Goal: Transaction & Acquisition: Book appointment/travel/reservation

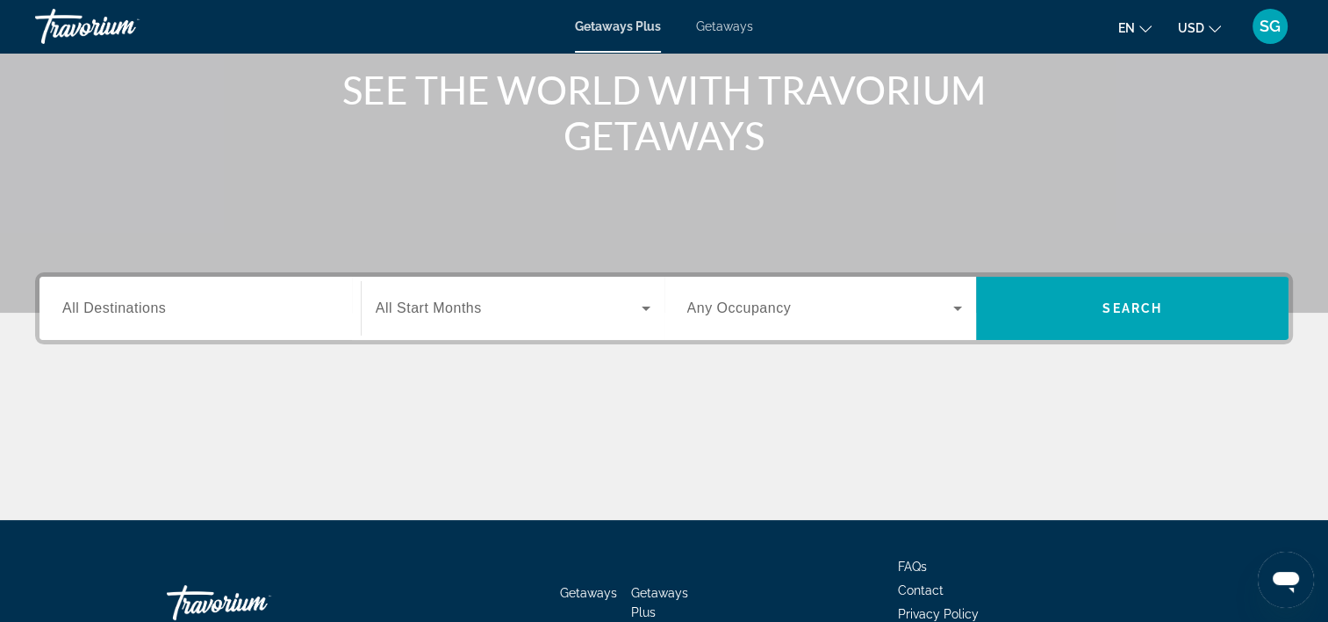
scroll to position [186, 0]
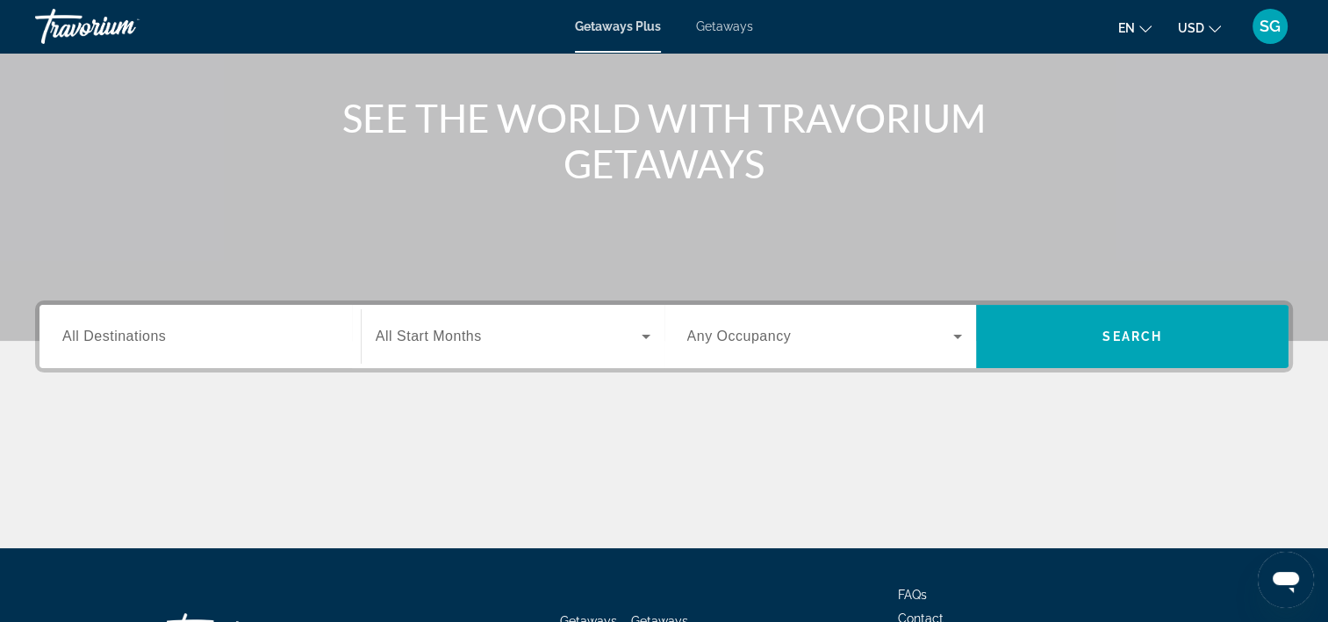
click at [132, 331] on span "All Destinations" at bounding box center [114, 335] width 104 height 15
click at [132, 331] on input "Destination All Destinations" at bounding box center [200, 337] width 276 height 21
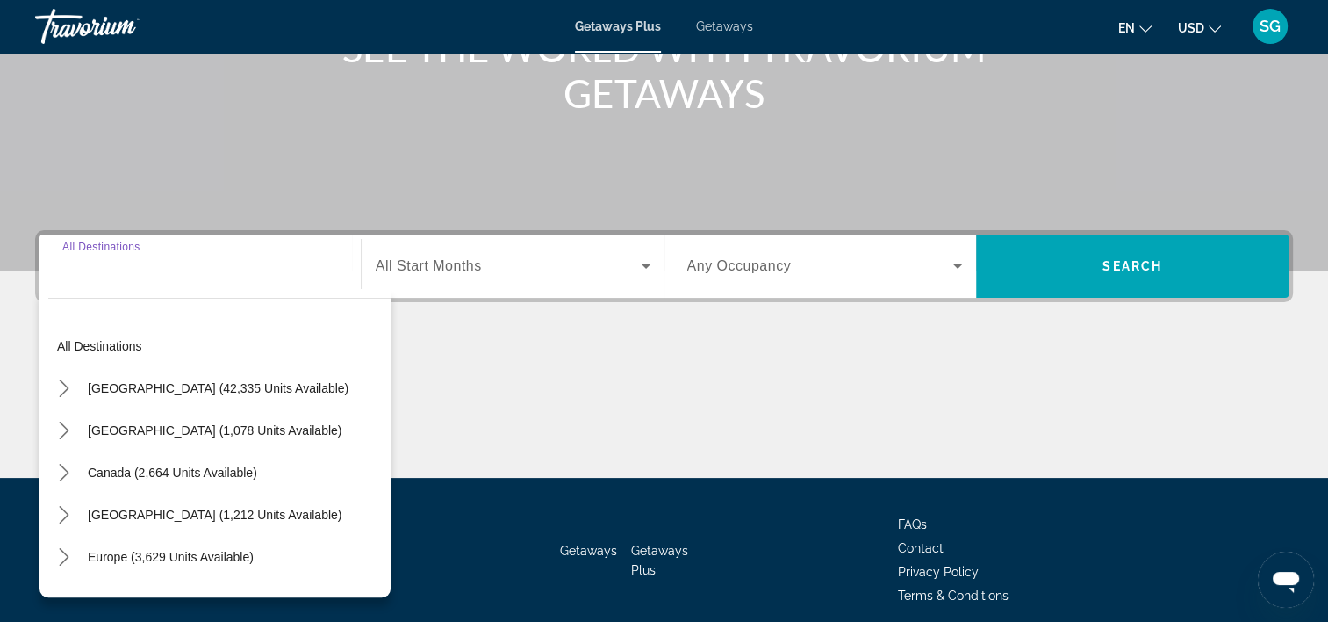
scroll to position [327, 0]
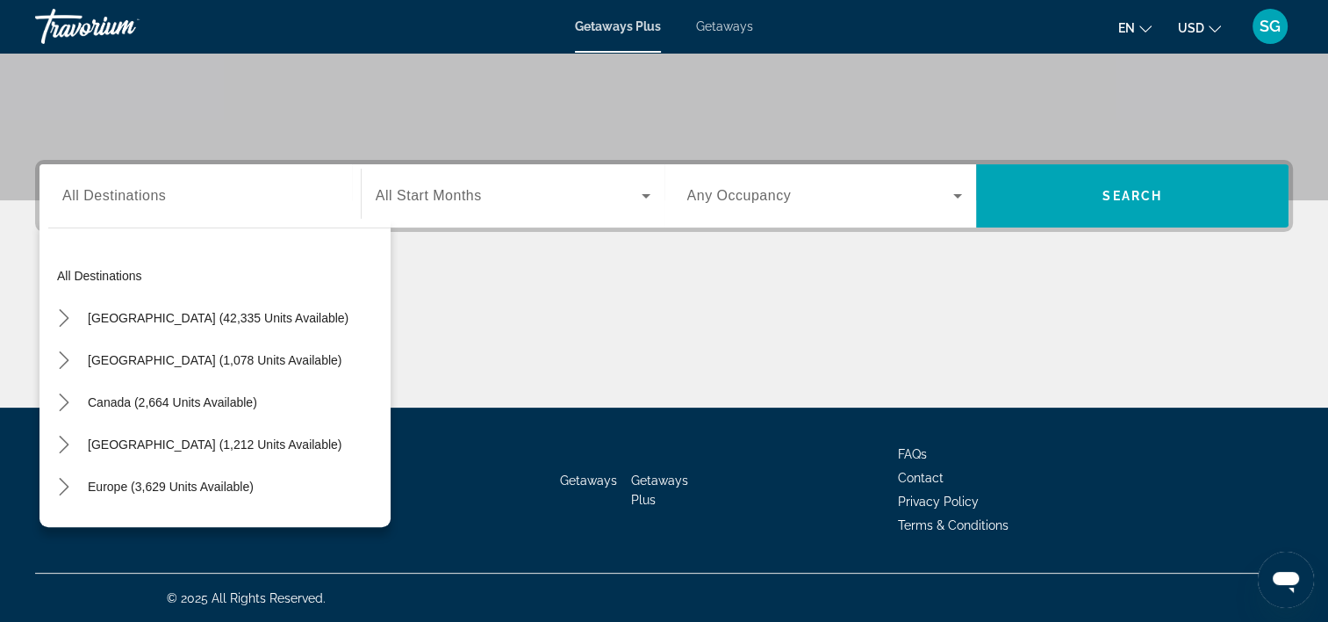
click at [718, 39] on div "Getaways Plus Getaways en English Español Français Italiano Português русский U…" at bounding box center [664, 27] width 1328 height 46
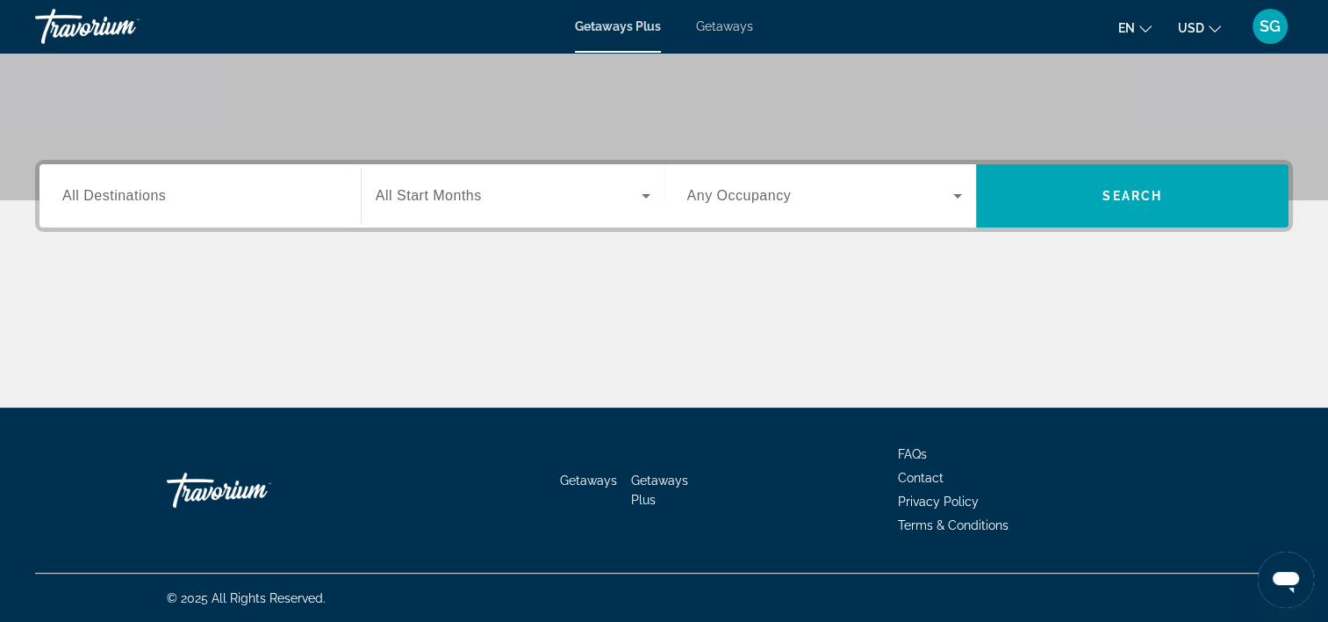
click at [723, 27] on span "Getaways" at bounding box center [724, 26] width 57 height 14
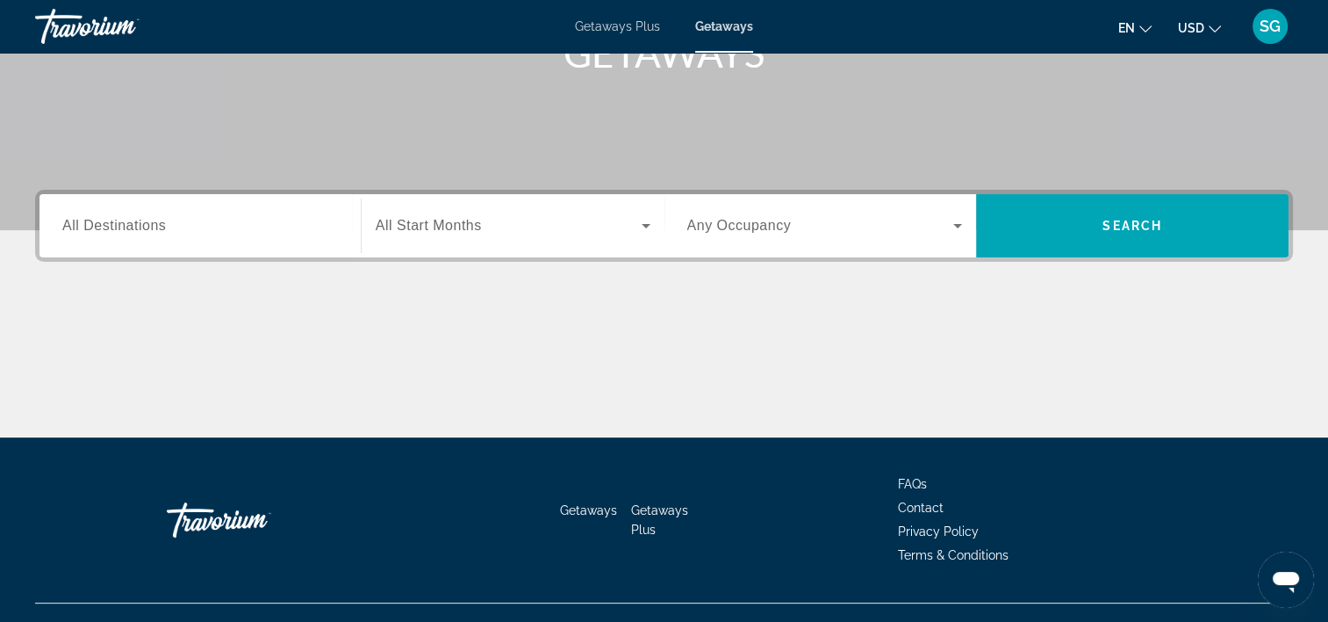
scroll to position [327, 0]
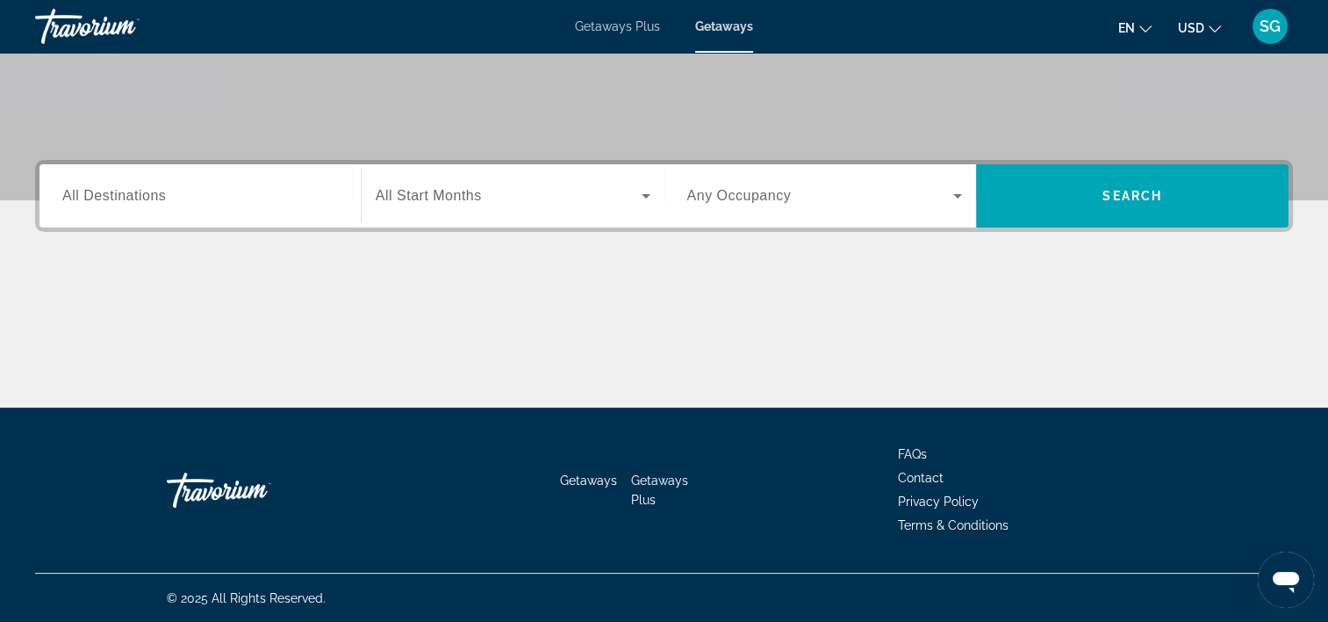
click at [491, 201] on span "Search widget" at bounding box center [509, 195] width 266 height 21
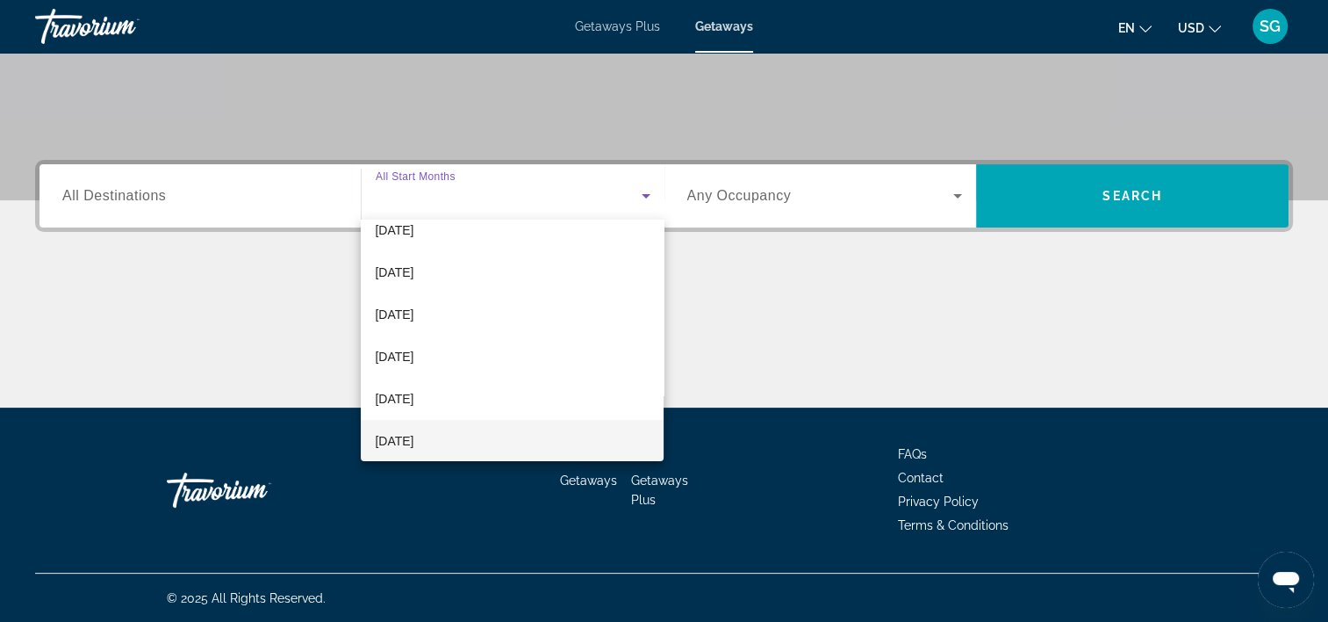
scroll to position [313, 0]
click at [406, 393] on span "[DATE]" at bounding box center [394, 398] width 39 height 21
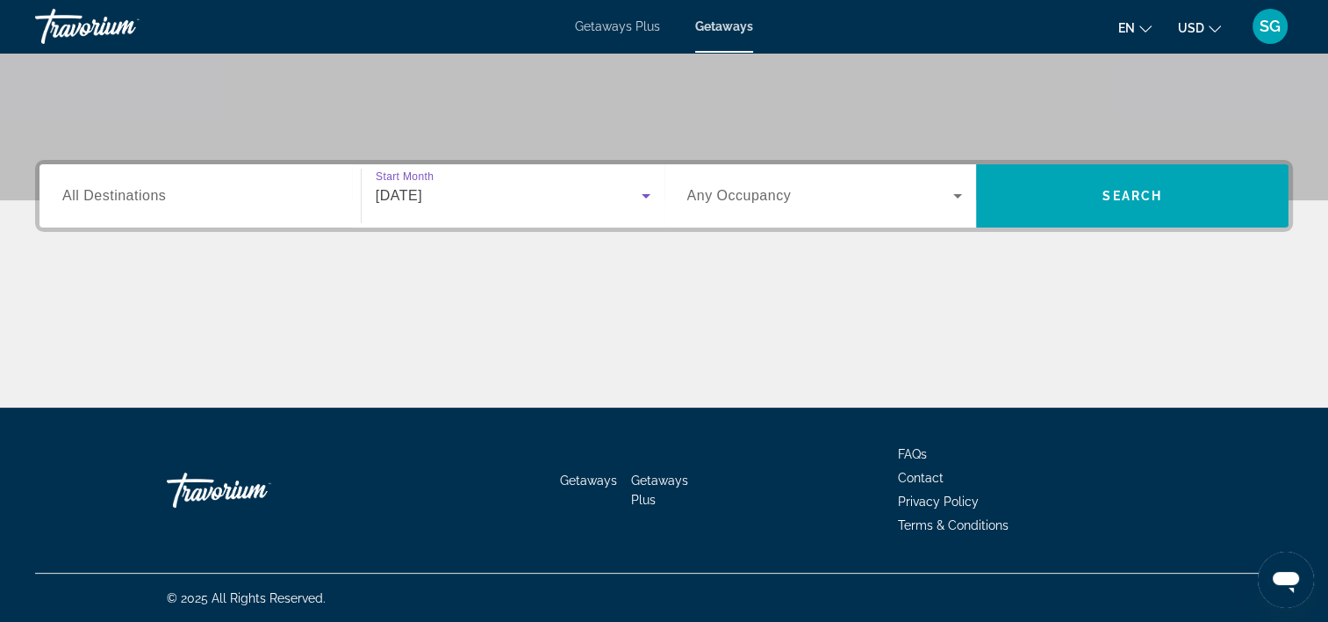
click at [831, 207] on div "Search widget" at bounding box center [825, 195] width 276 height 49
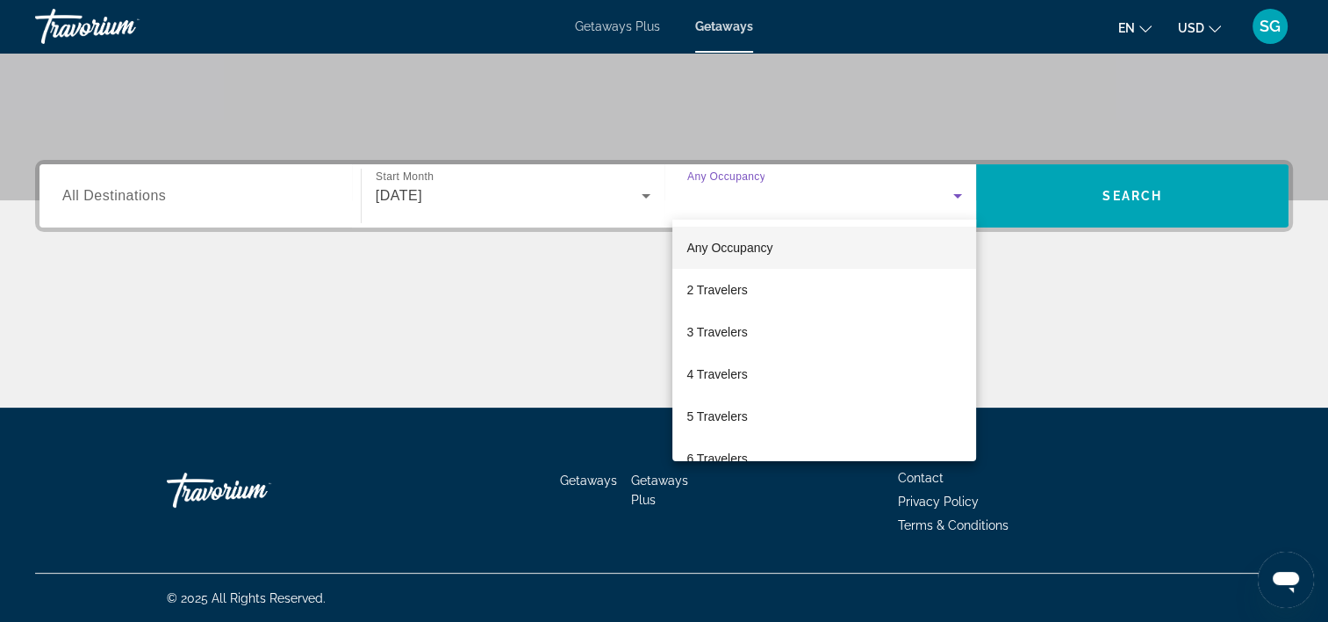
click at [831, 207] on div at bounding box center [664, 311] width 1328 height 622
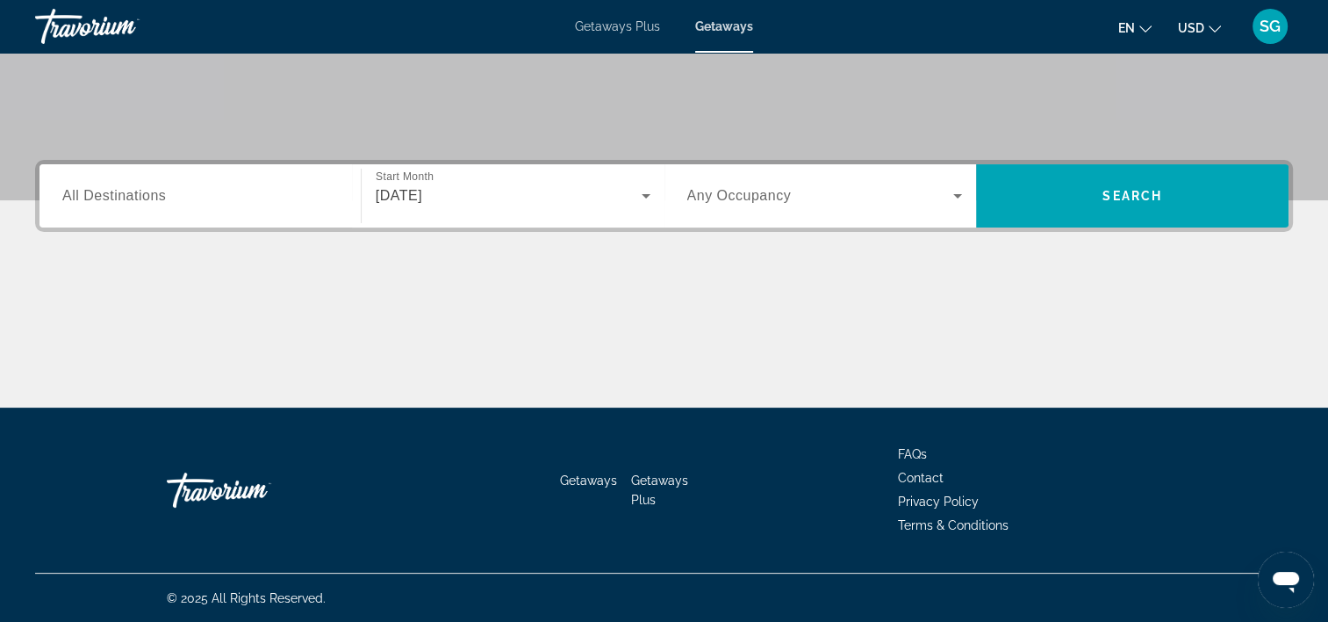
click at [1079, 227] on div "Destination All Destinations Start Month All Start Months [DATE] Occupancy Any …" at bounding box center [664, 196] width 1258 height 72
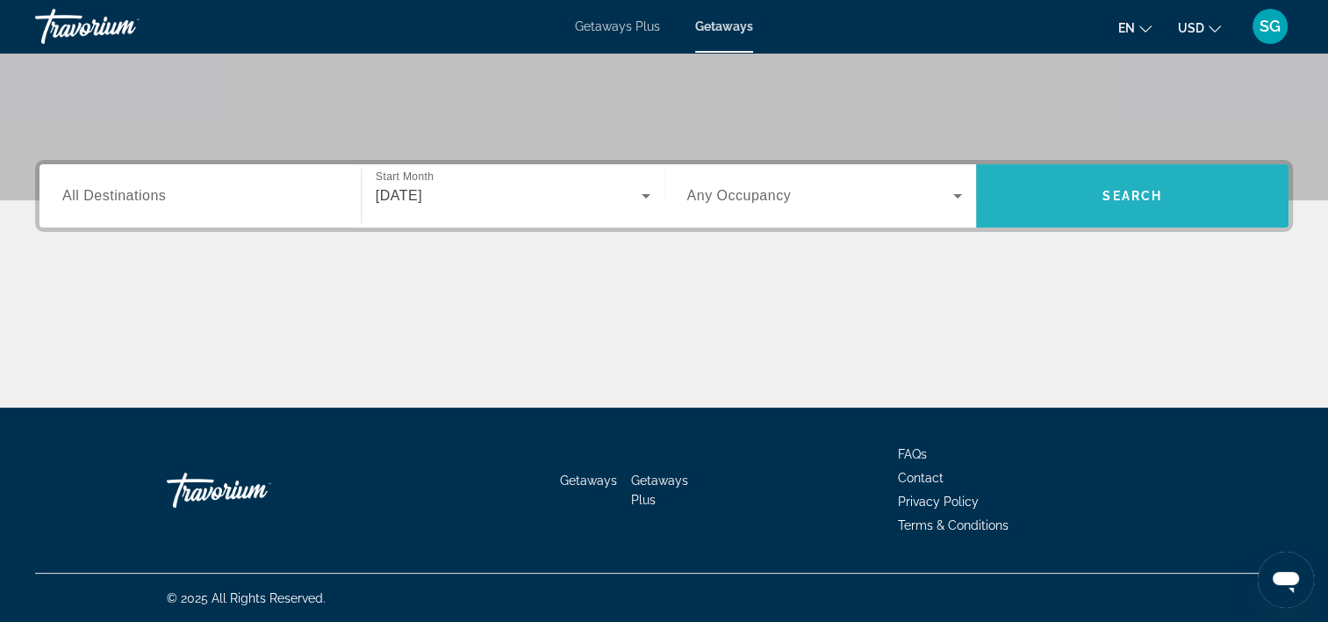
click at [1099, 212] on span "Search" at bounding box center [1132, 196] width 313 height 42
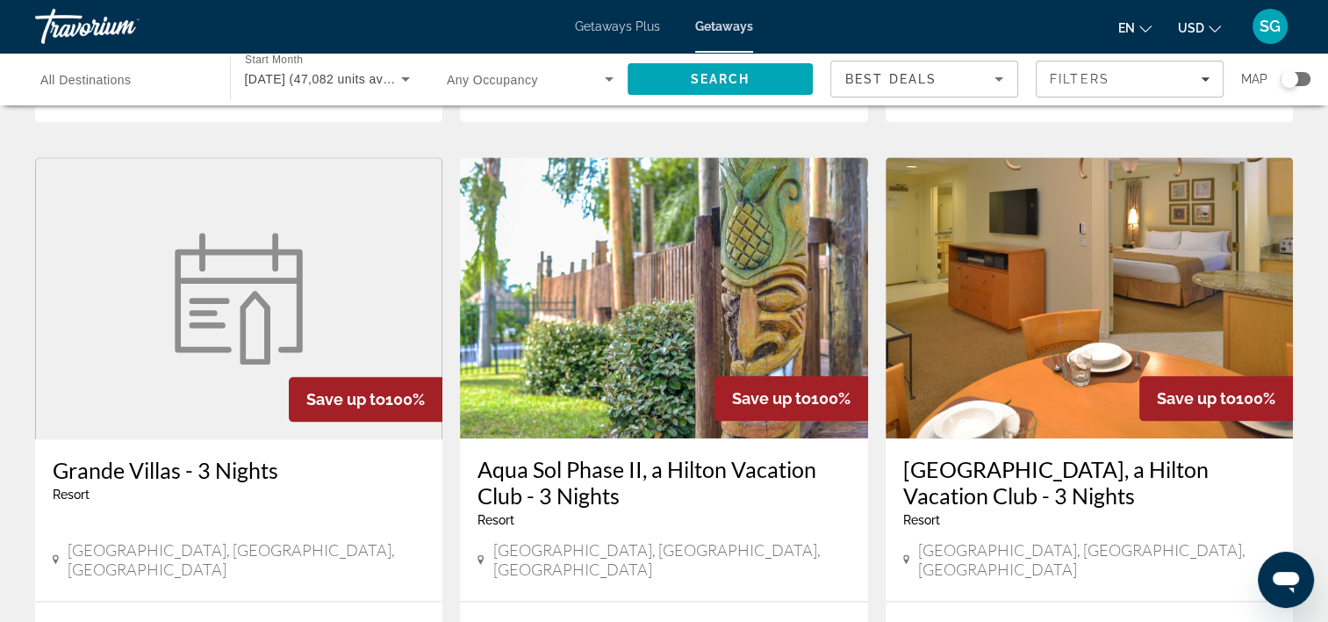
scroll to position [2086, 0]
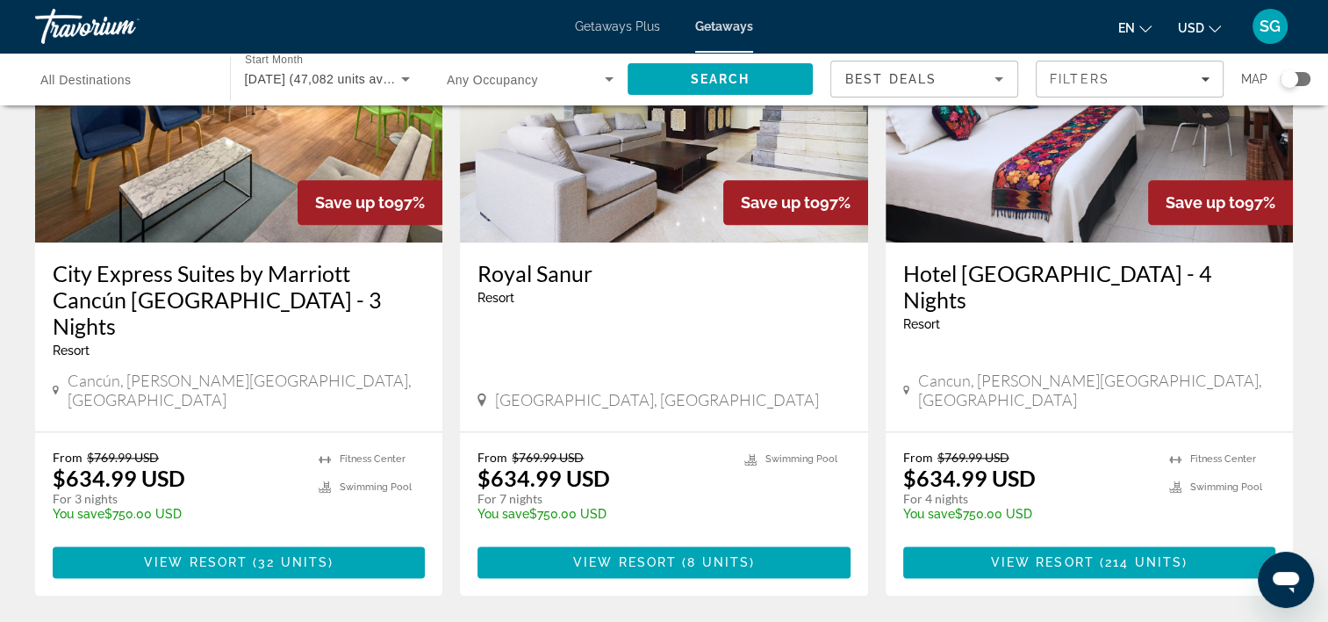
scroll to position [2270, 0]
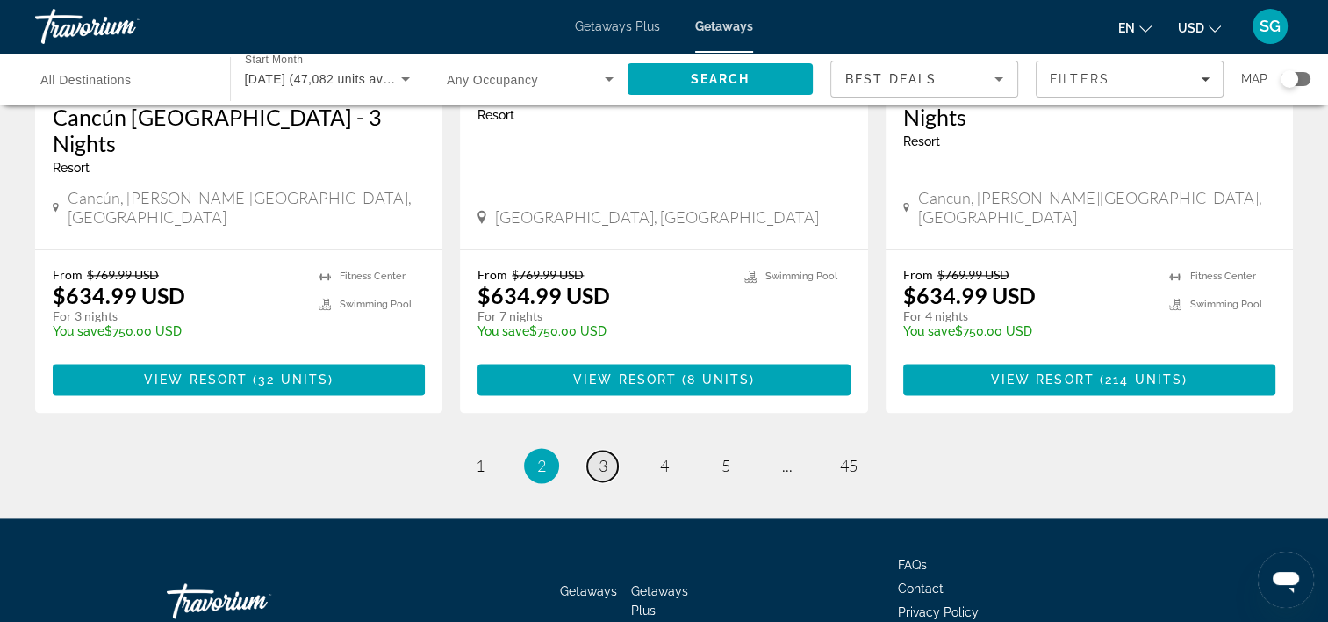
click at [604, 450] on link "page 3" at bounding box center [602, 465] width 31 height 31
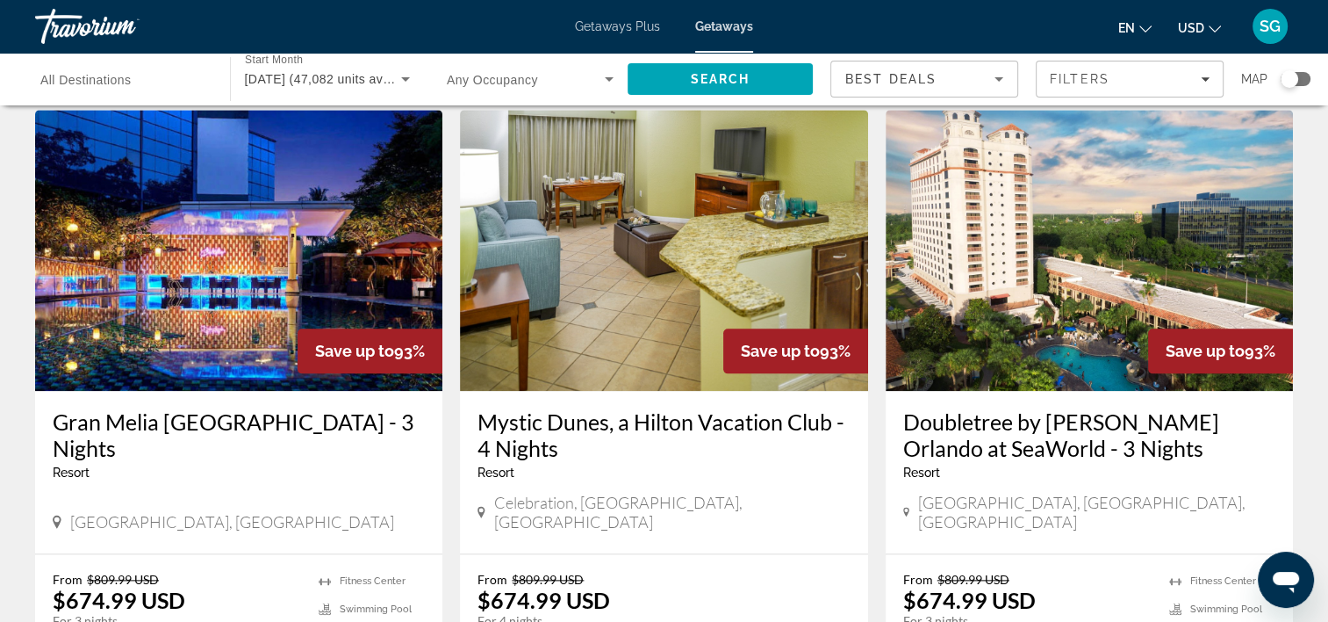
scroll to position [1875, 0]
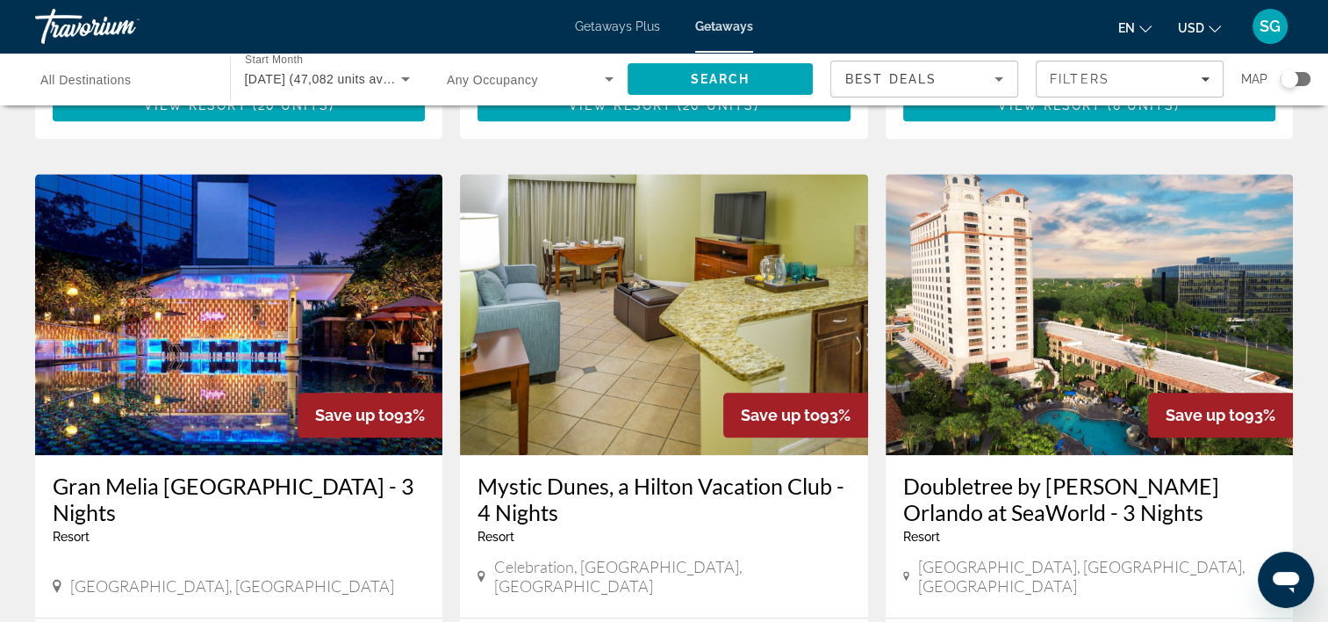
click at [643, 32] on span "Getaways Plus" at bounding box center [617, 26] width 85 height 14
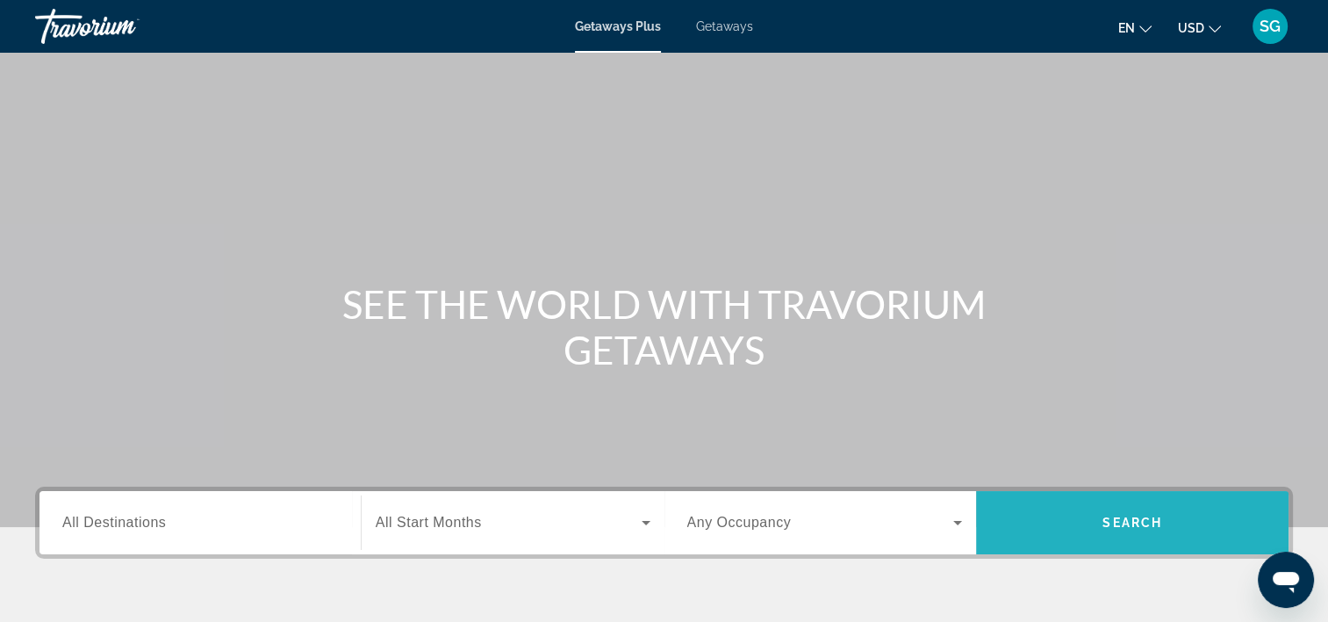
click at [1098, 515] on span "Search" at bounding box center [1132, 522] width 313 height 42
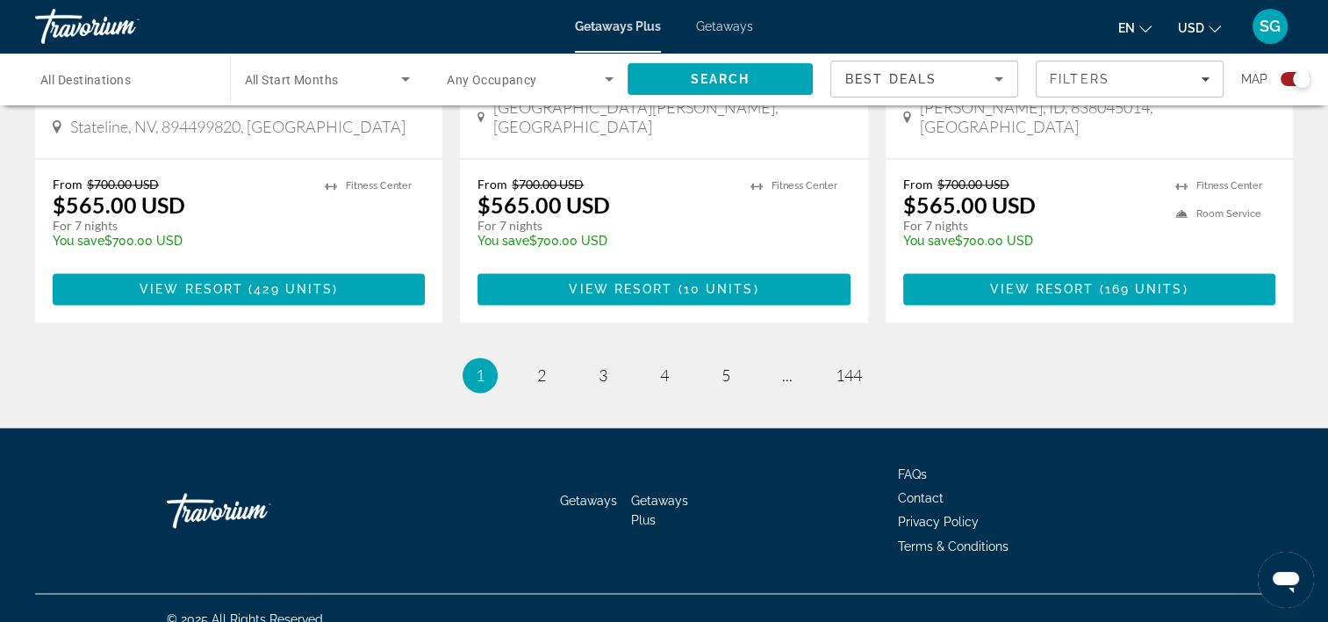
scroll to position [2788, 0]
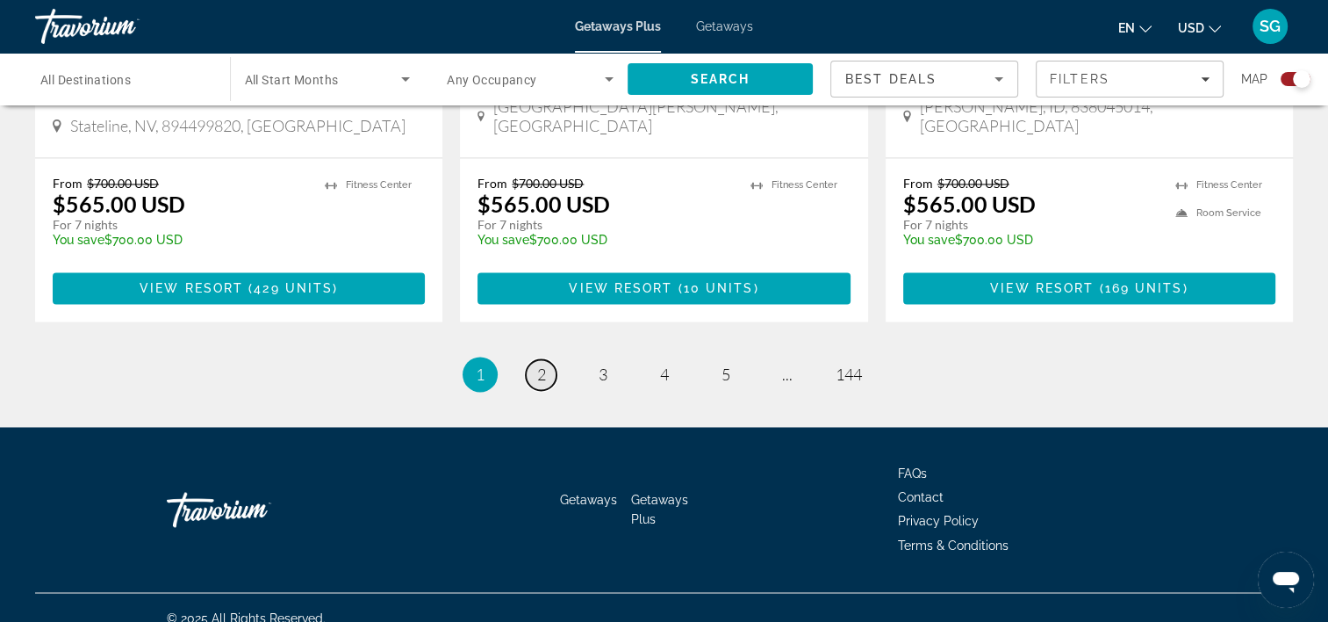
click at [537, 364] on span "2" at bounding box center [541, 373] width 9 height 19
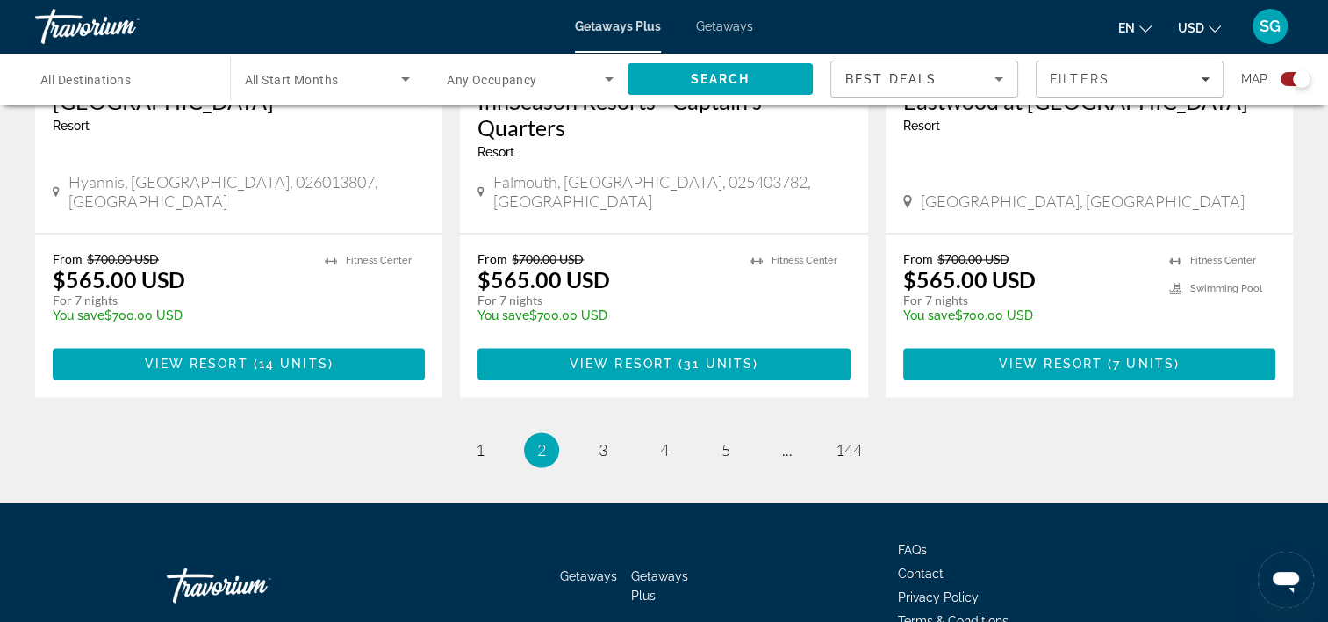
scroll to position [2841, 0]
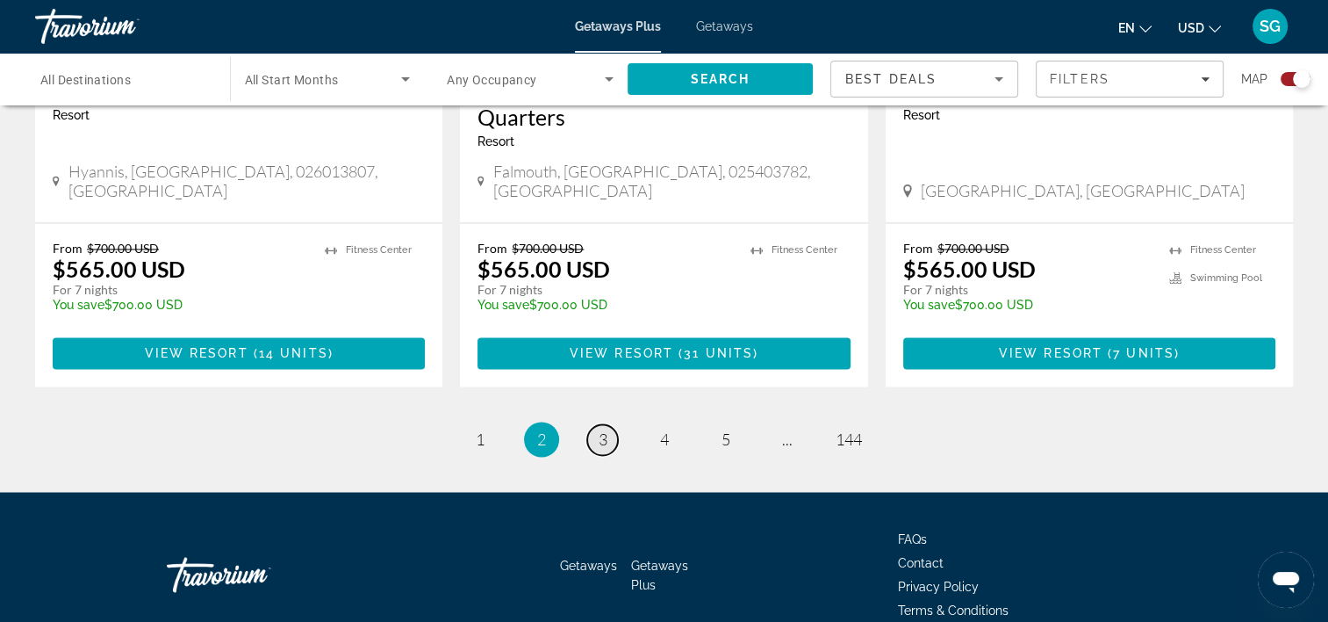
click at [600, 429] on span "3" at bounding box center [603, 438] width 9 height 19
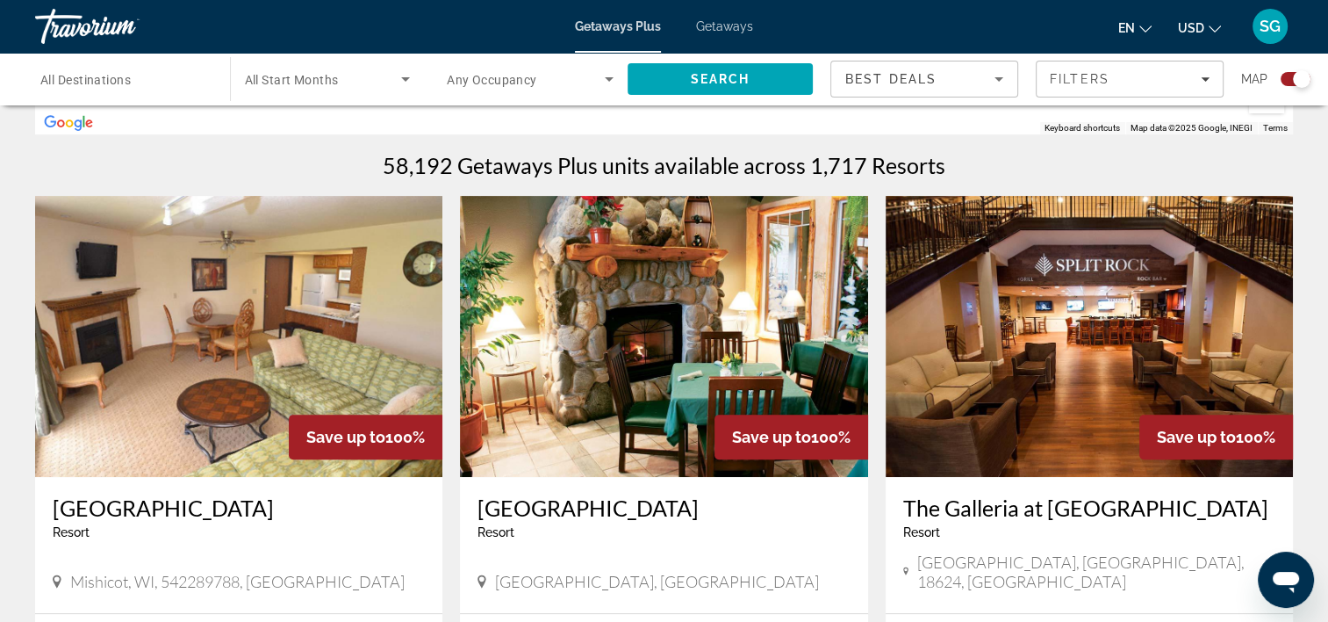
scroll to position [523, 0]
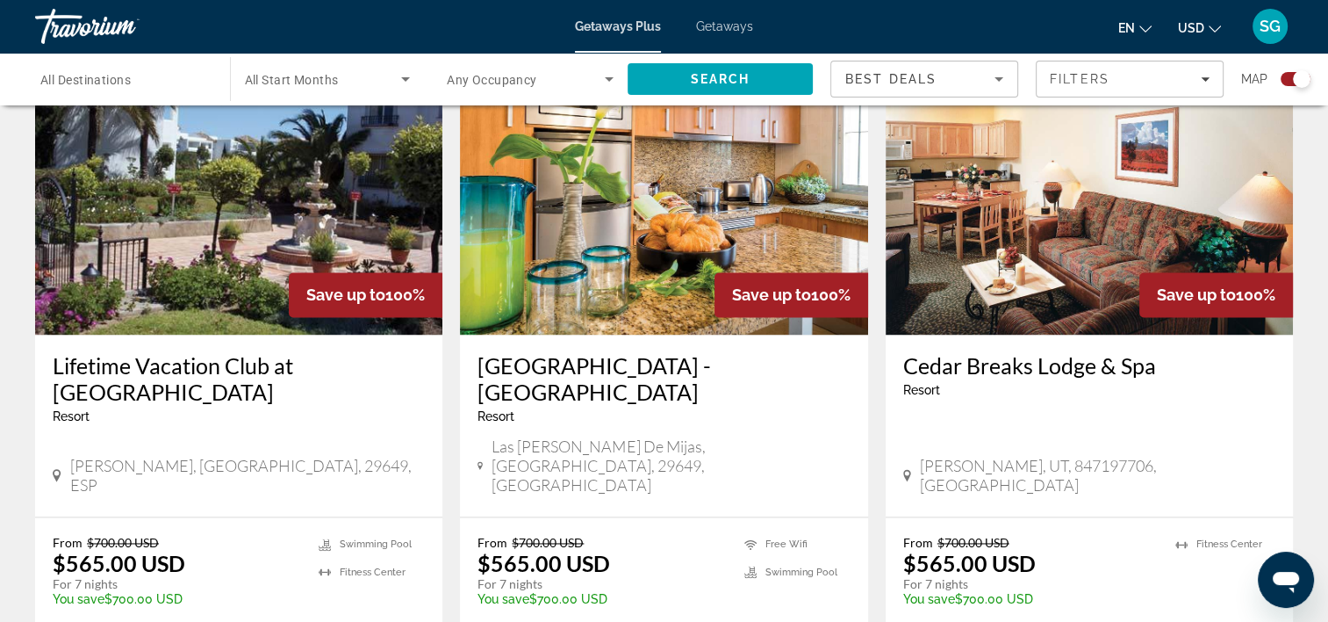
scroll to position [2595, 0]
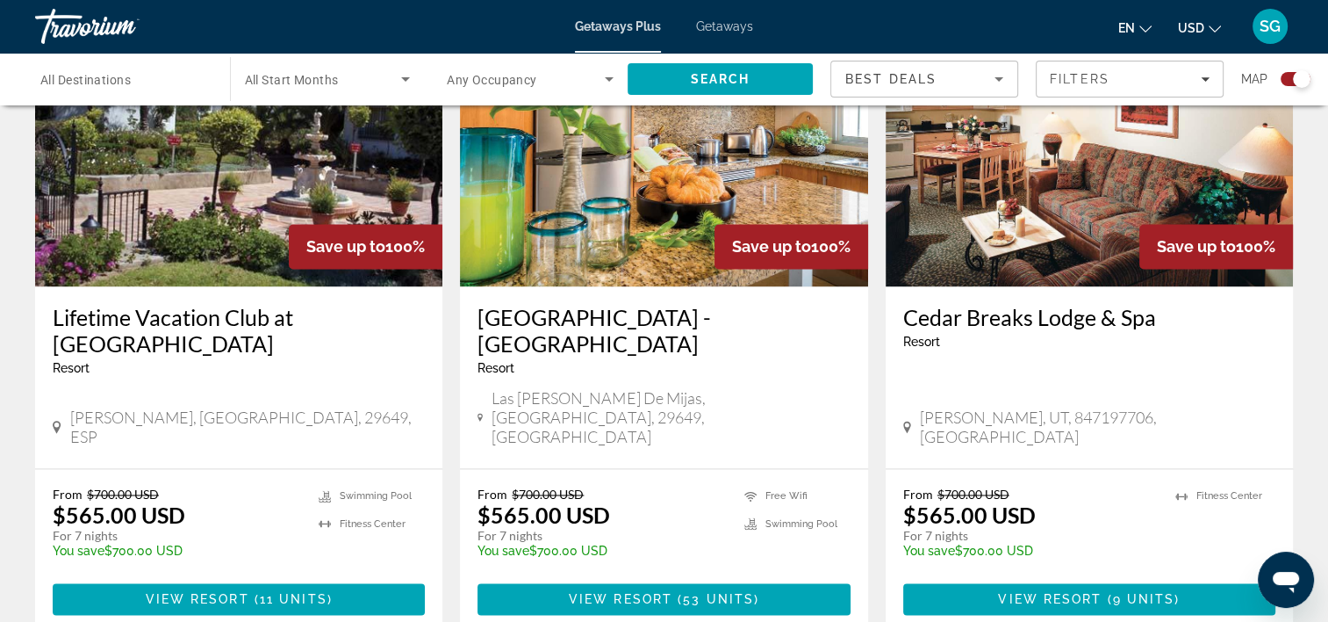
drag, startPoint x: 665, startPoint y: 570, endPoint x: 651, endPoint y: 573, distance: 15.3
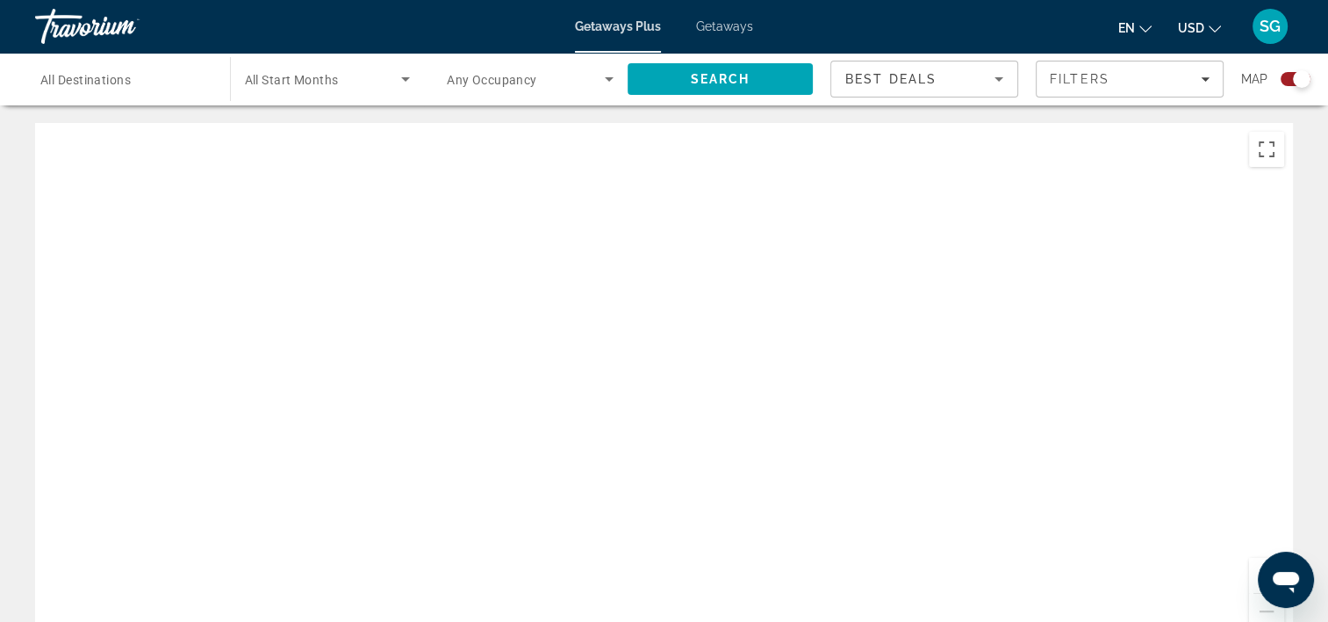
click at [651, 573] on div "Main content" at bounding box center [664, 386] width 1258 height 527
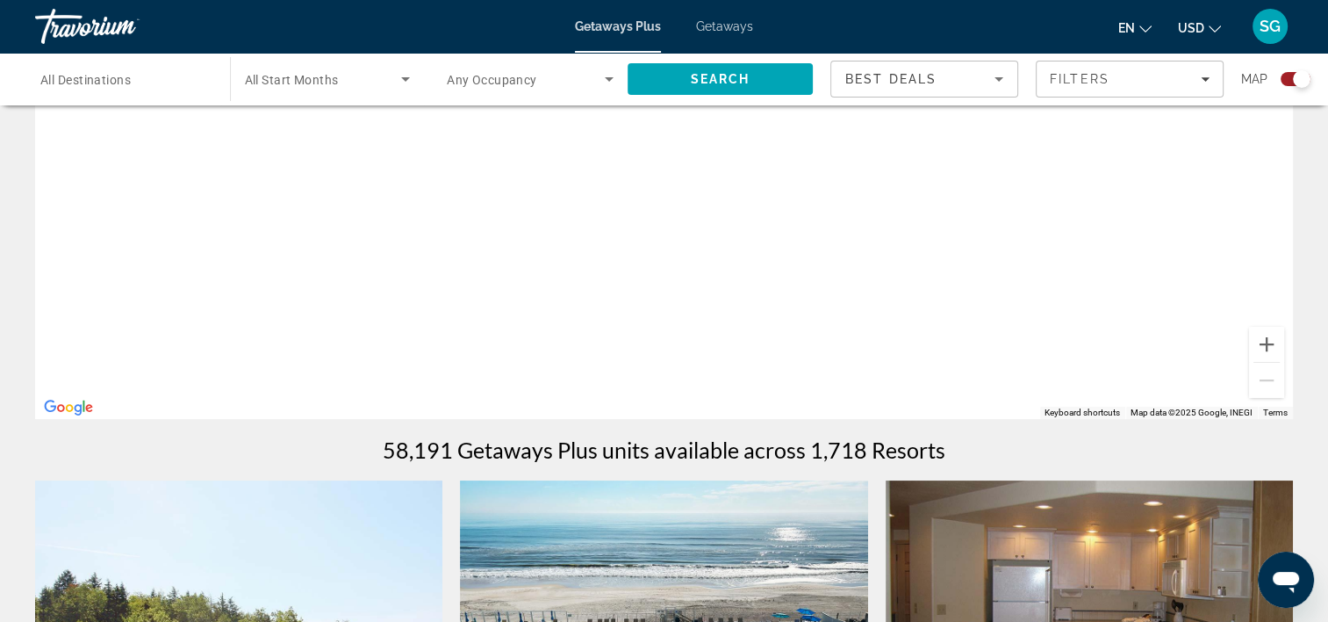
scroll to position [227, 0]
